Goal: Task Accomplishment & Management: Manage account settings

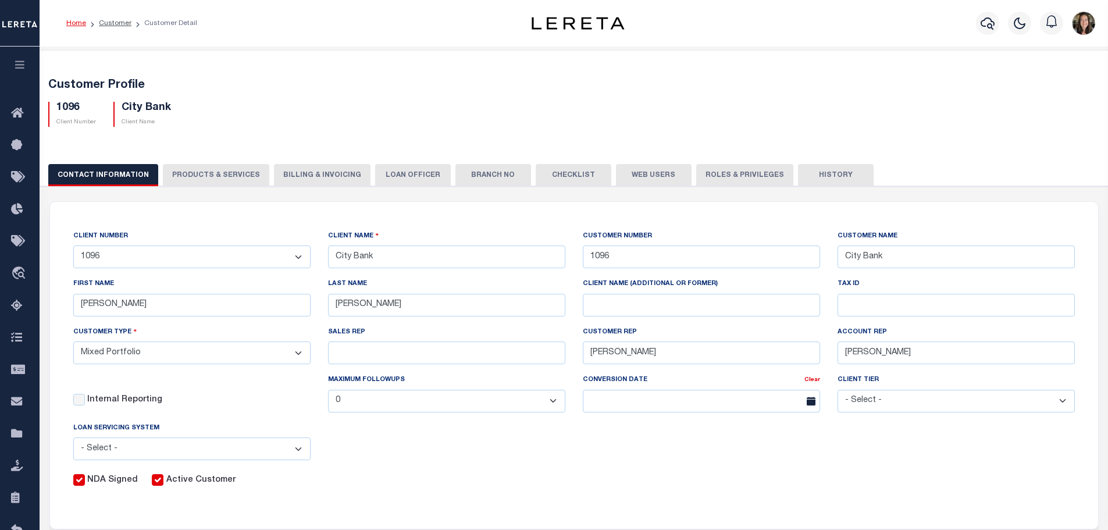
select select "Mixed Portfolio"
click at [112, 23] on link "Customer" at bounding box center [115, 23] width 33 height 7
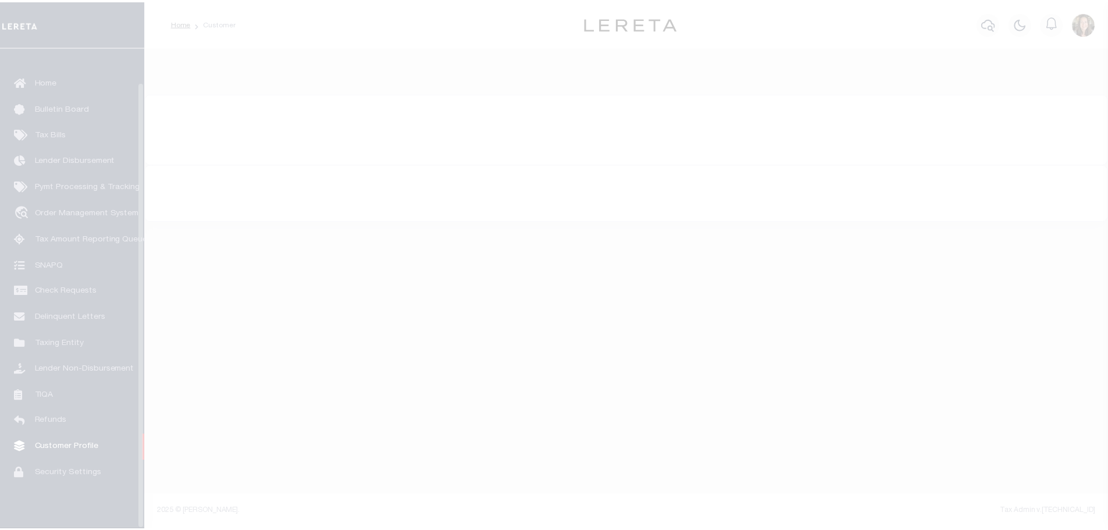
scroll to position [37, 0]
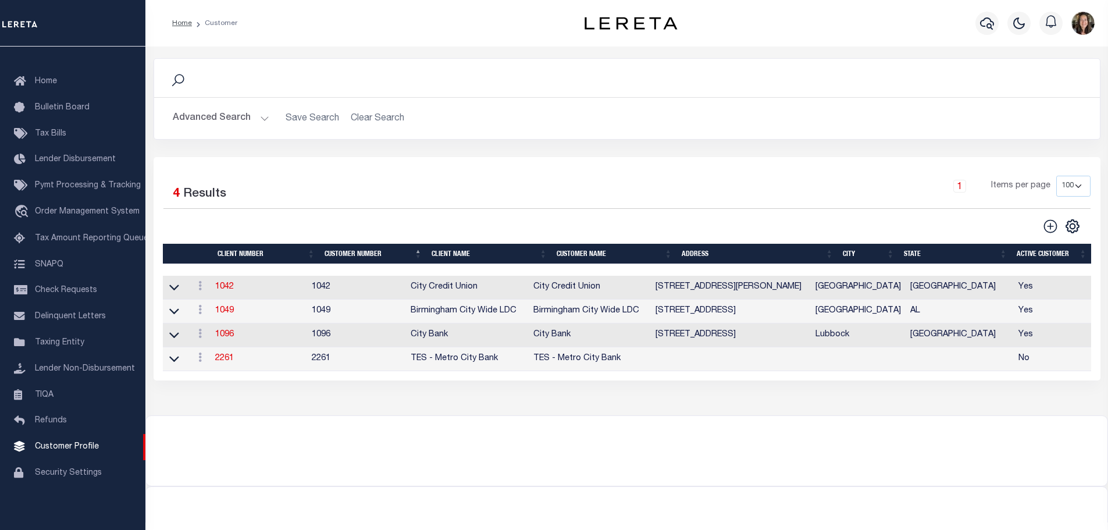
click at [222, 122] on button "Advanced Search" at bounding box center [221, 118] width 97 height 23
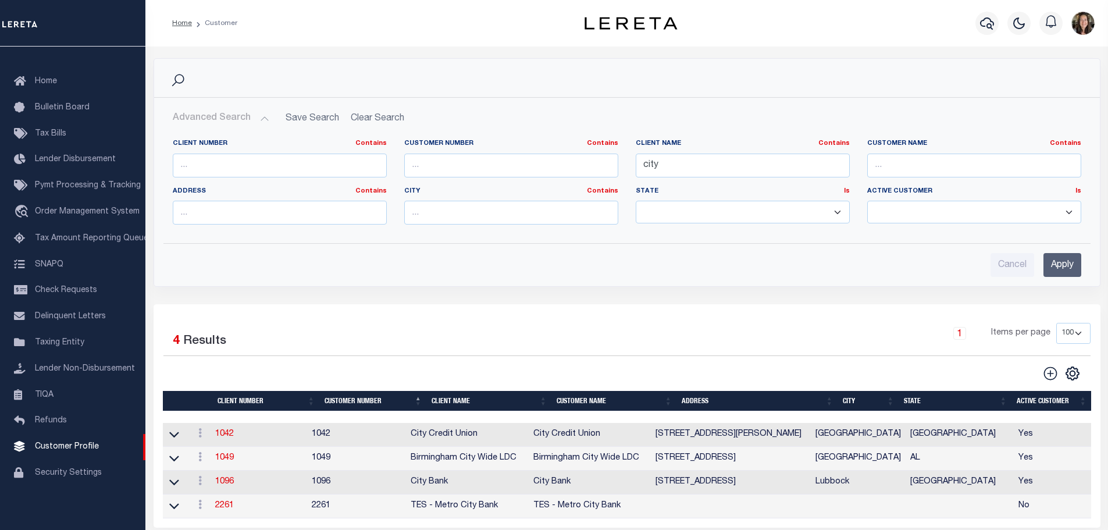
click at [312, 151] on div "Client Number Contains Contains Is" at bounding box center [280, 158] width 214 height 38
click at [651, 164] on input "city" at bounding box center [743, 166] width 214 height 24
type input "veritex"
click at [1068, 269] on input "Apply" at bounding box center [1063, 265] width 38 height 24
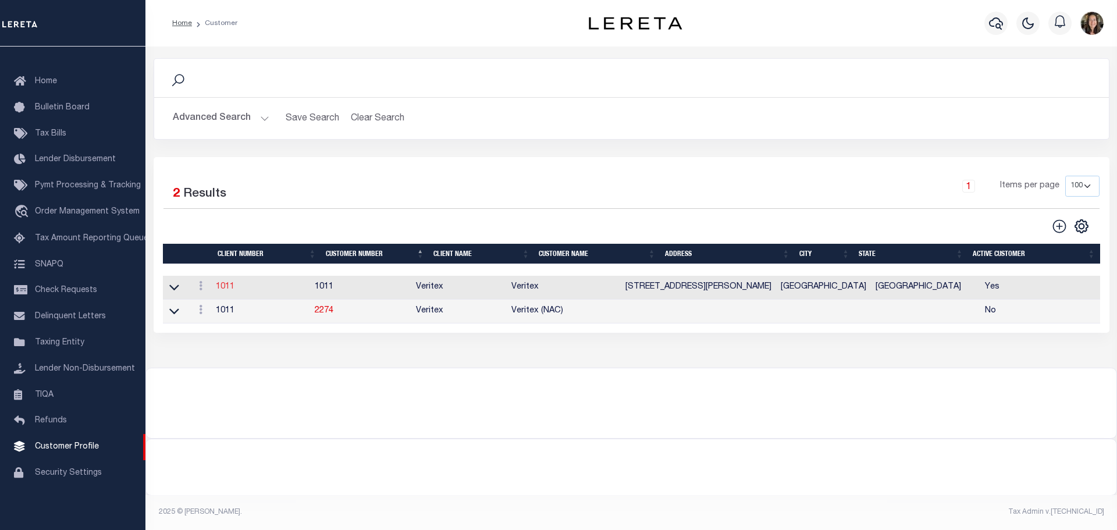
click at [229, 286] on link "1011" at bounding box center [225, 287] width 19 height 8
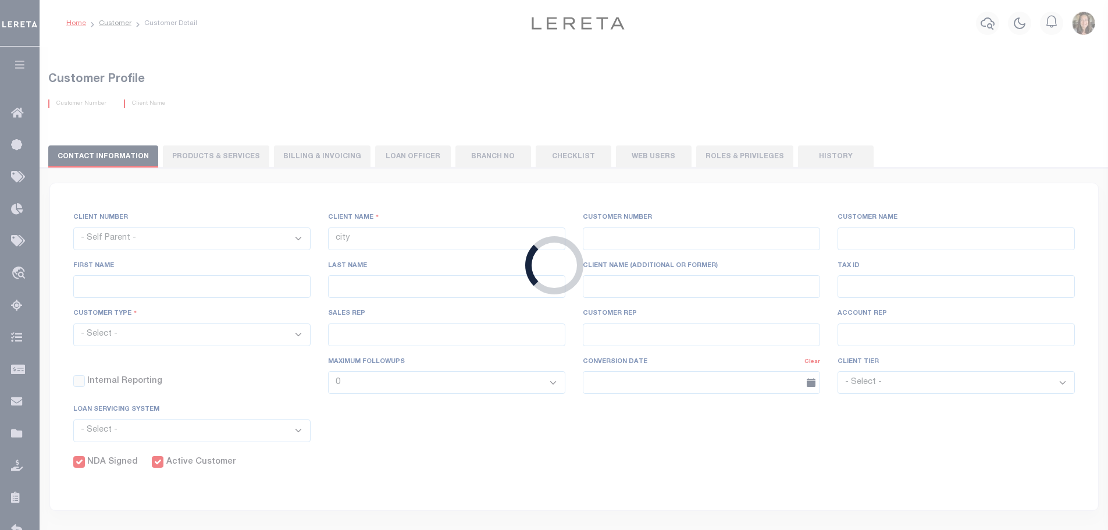
select select
type input "Veritex"
type input "1011"
type input "Veritex"
type input "Guy"
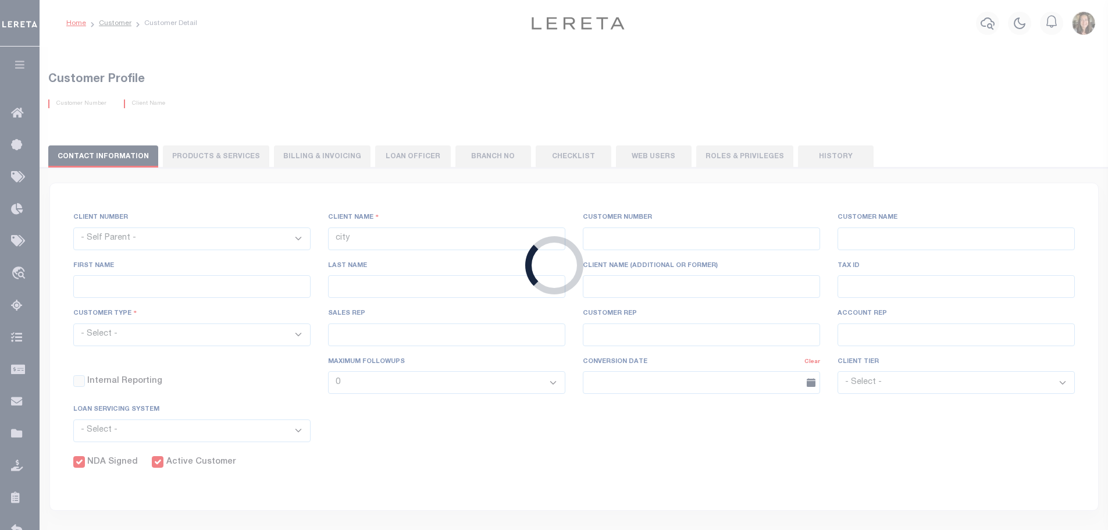
type input "Madison"
select select "Mixed Portfolio"
type input "[PERSON_NAME]"
type input "11/17/2022"
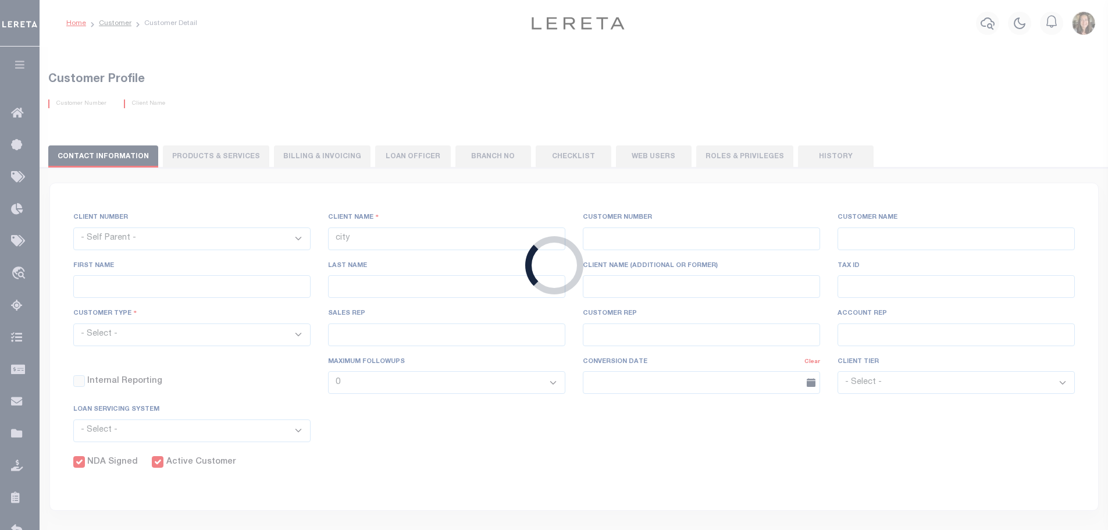
select select "Tier 3"
checkbox input "true"
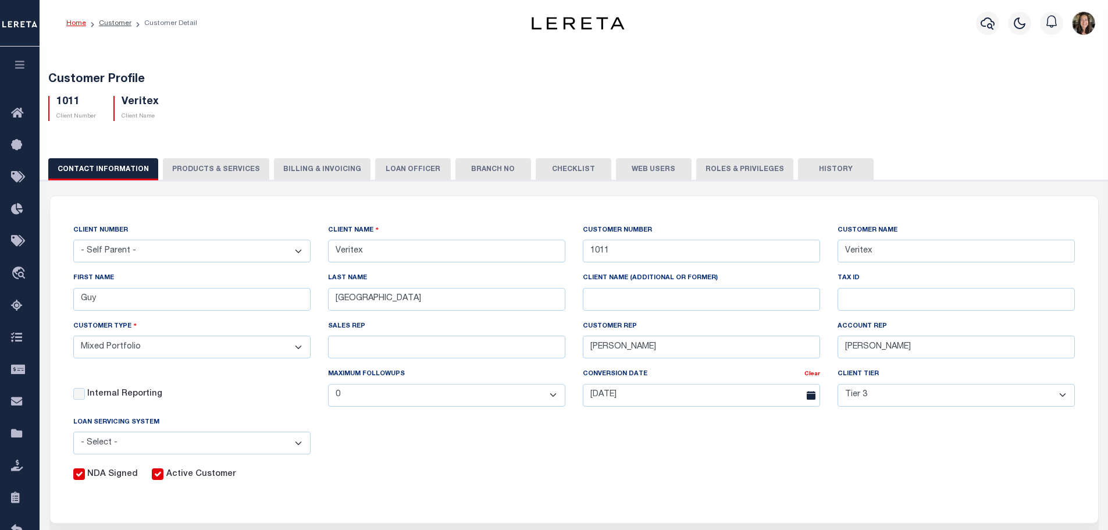
click at [638, 169] on button "Web Users" at bounding box center [654, 169] width 76 height 22
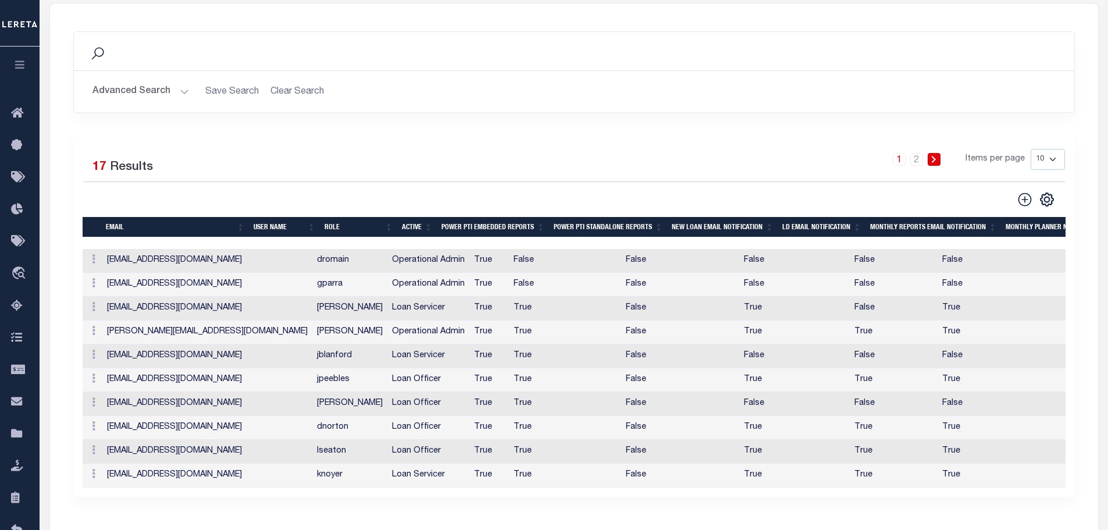
scroll to position [291, 0]
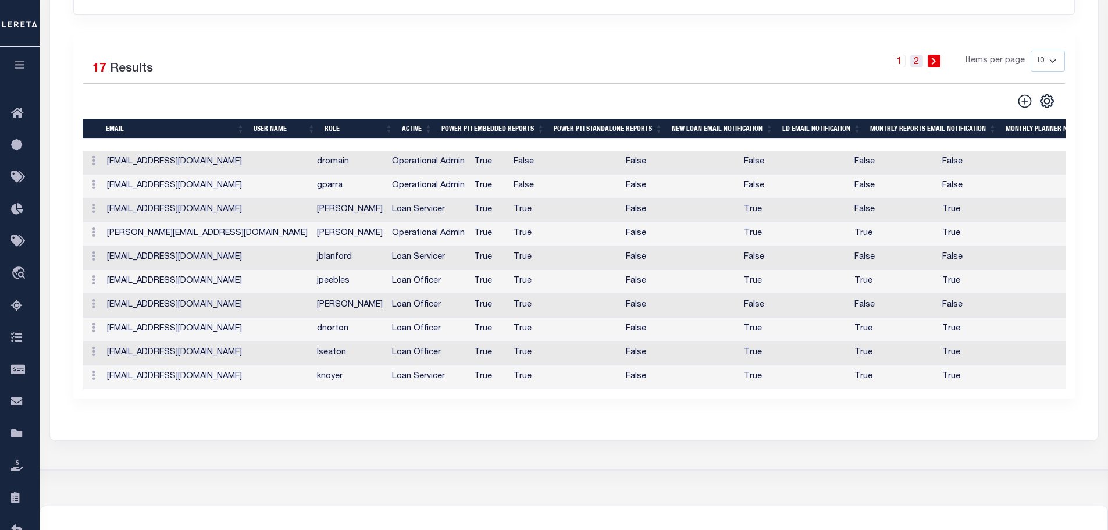
click at [915, 63] on link "2" at bounding box center [917, 61] width 13 height 13
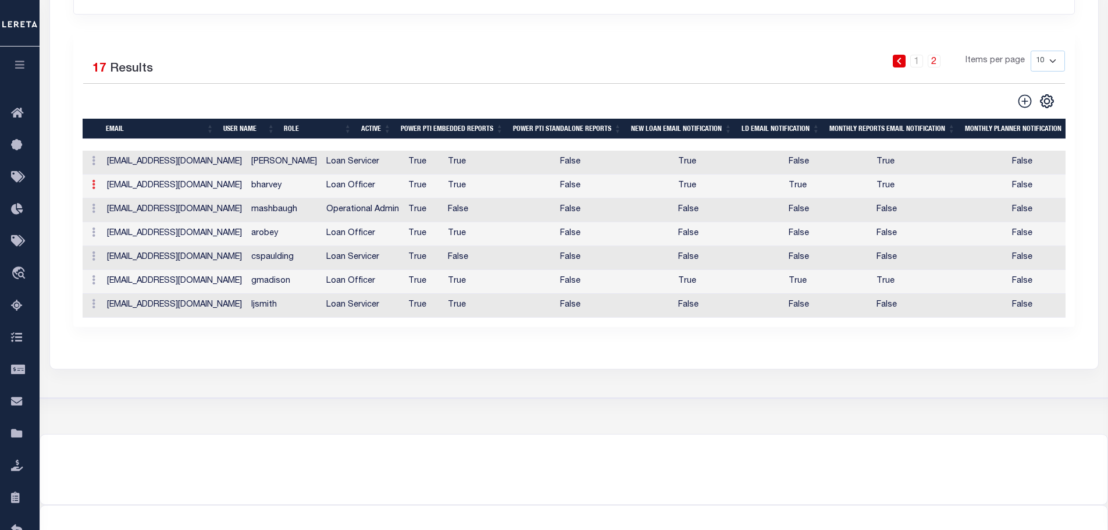
click at [95, 186] on icon at bounding box center [93, 184] width 3 height 9
click at [116, 222] on link "Edit" at bounding box center [114, 221] width 53 height 19
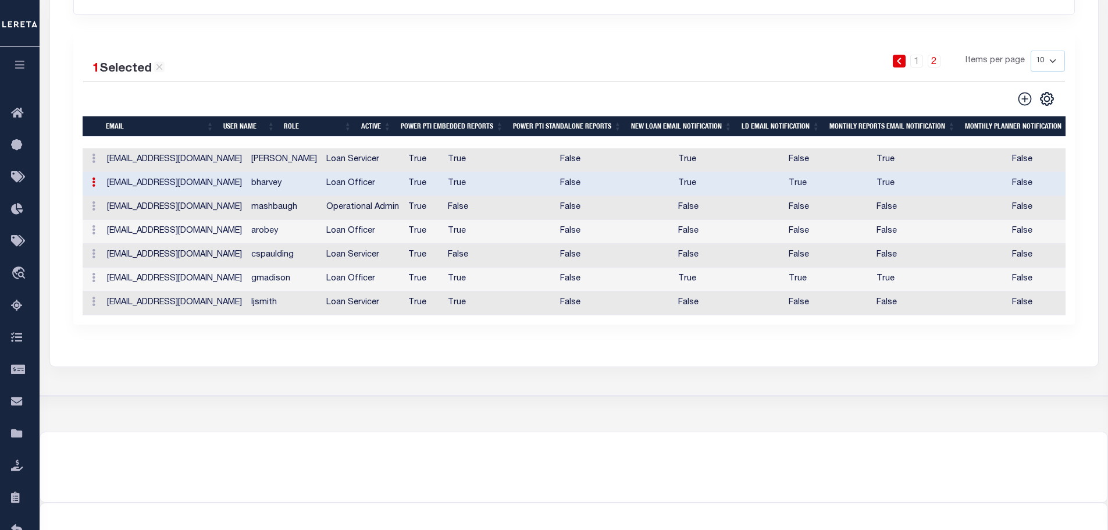
type input "bharvey@veritexbank.com"
type input "bharvey"
checkbox input "true"
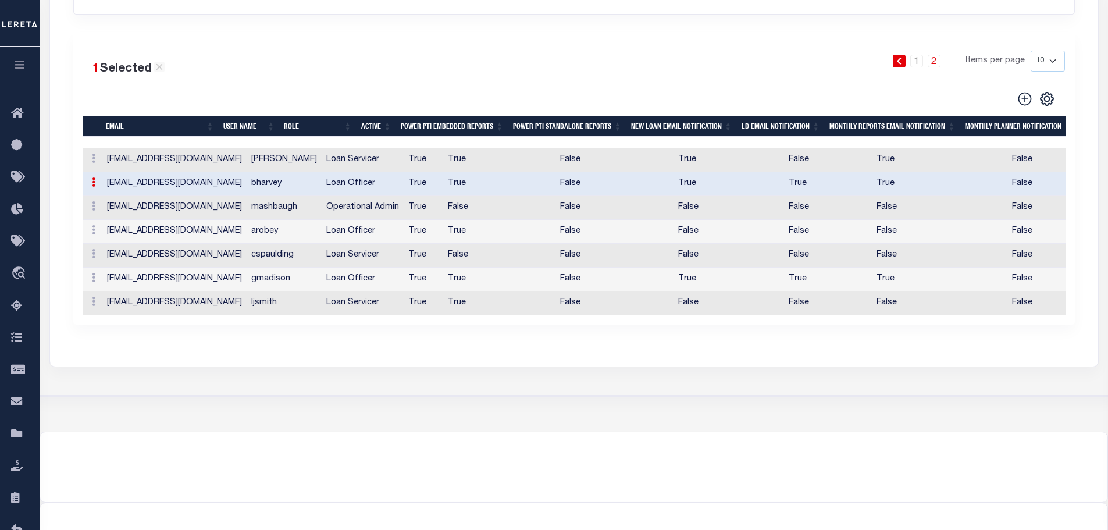
checkbox input "true"
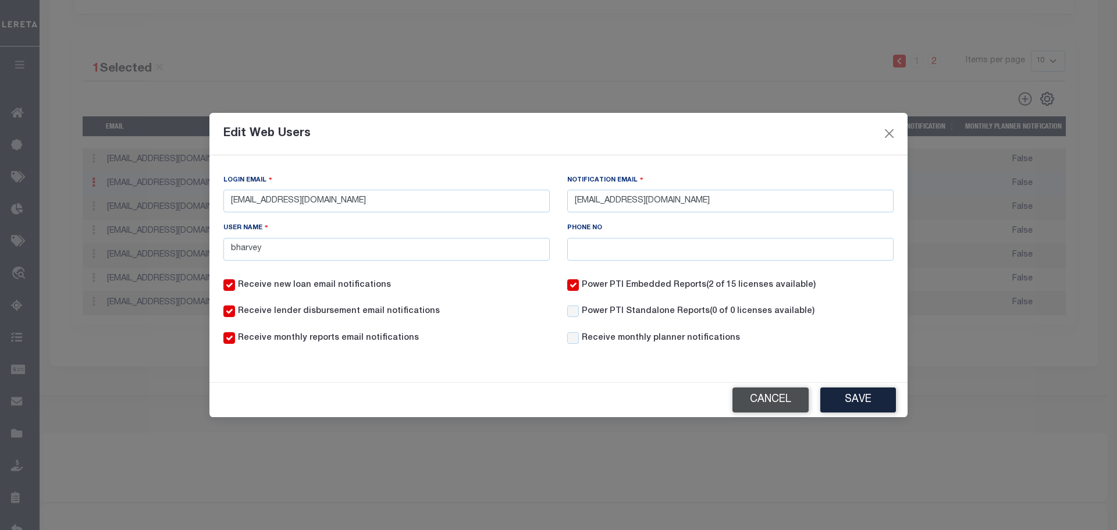
click at [769, 396] on button "Cancel" at bounding box center [771, 400] width 76 height 25
